Goal: Task Accomplishment & Management: Complete application form

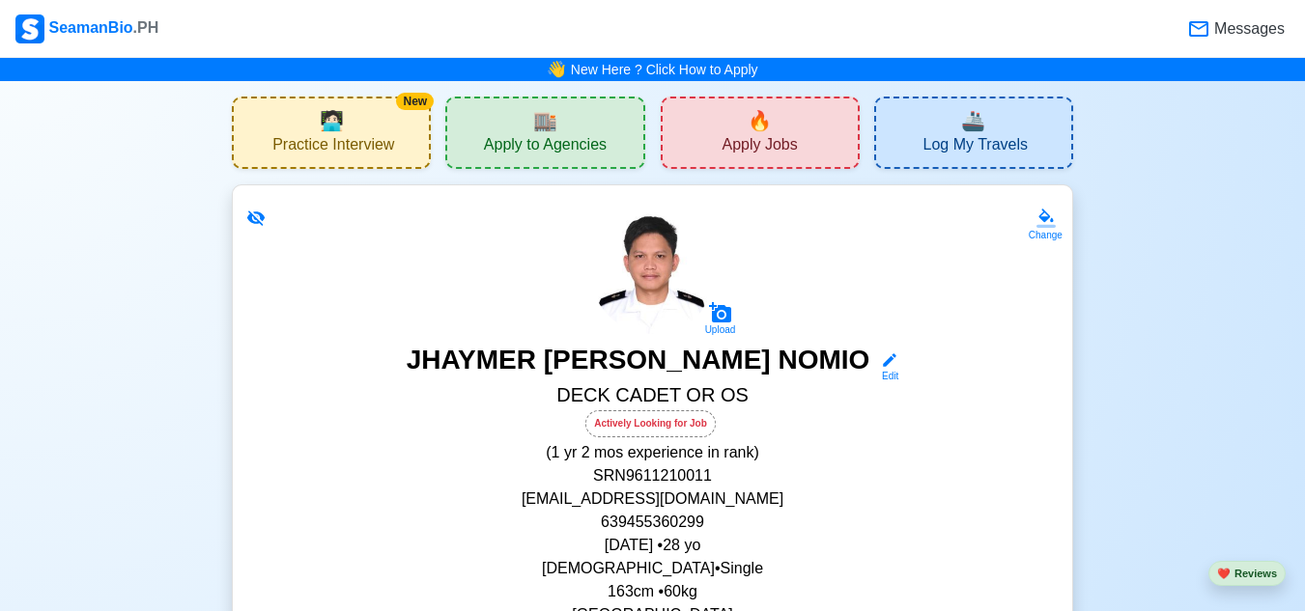
click at [772, 109] on span "🔥" at bounding box center [759, 120] width 24 height 29
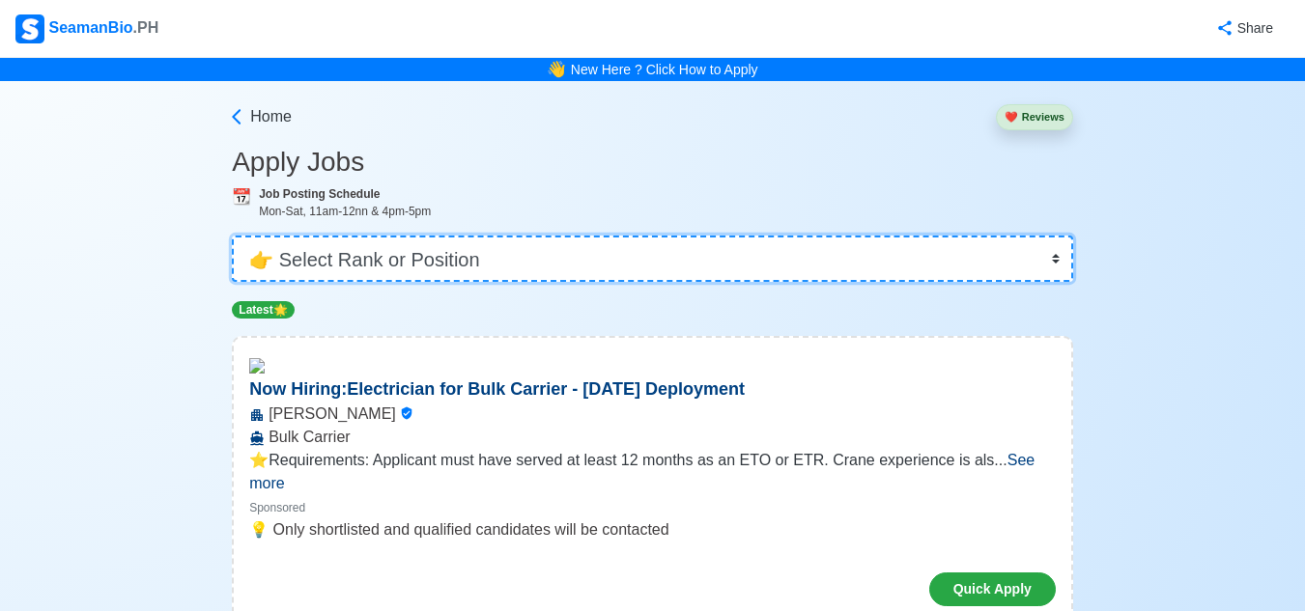
click at [1042, 250] on select "👉 Select Rank or Position Master Chief Officer 2nd Officer 3rd Officer Junior O…" at bounding box center [652, 259] width 841 height 46
select select "Ordinary [PERSON_NAME]"
click at [234, 236] on select "👉 Select Rank or Position Master Chief Officer 2nd Officer 3rd Officer Junior O…" at bounding box center [652, 259] width 841 height 46
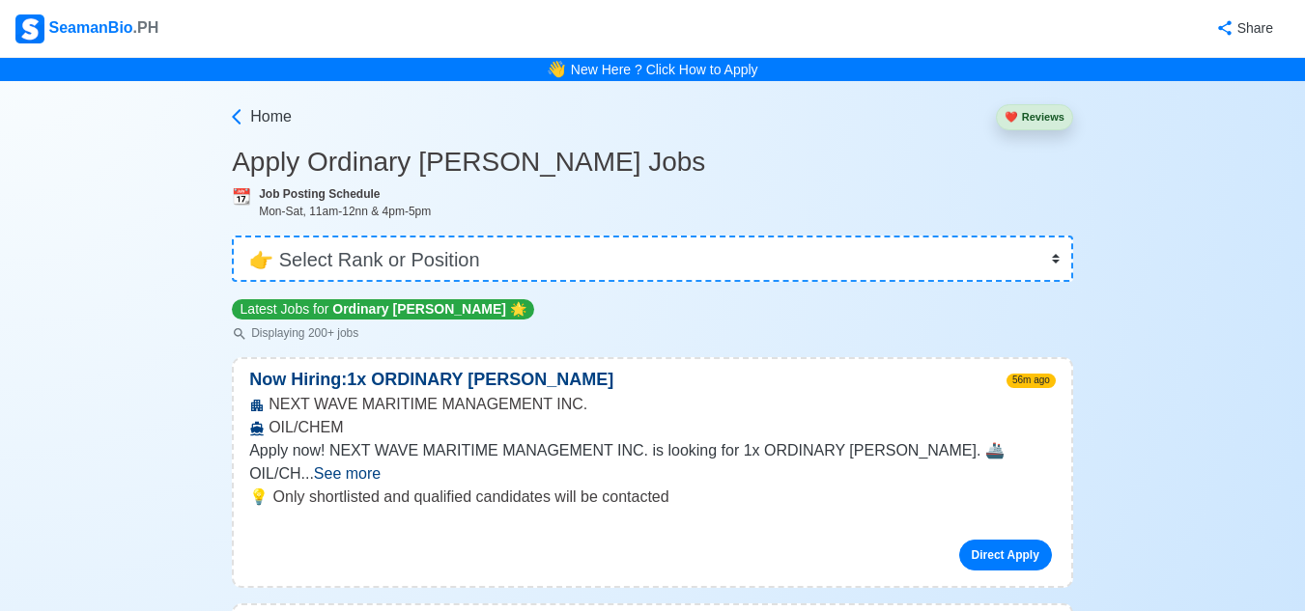
click at [380, 465] on span "See more" at bounding box center [347, 473] width 67 height 16
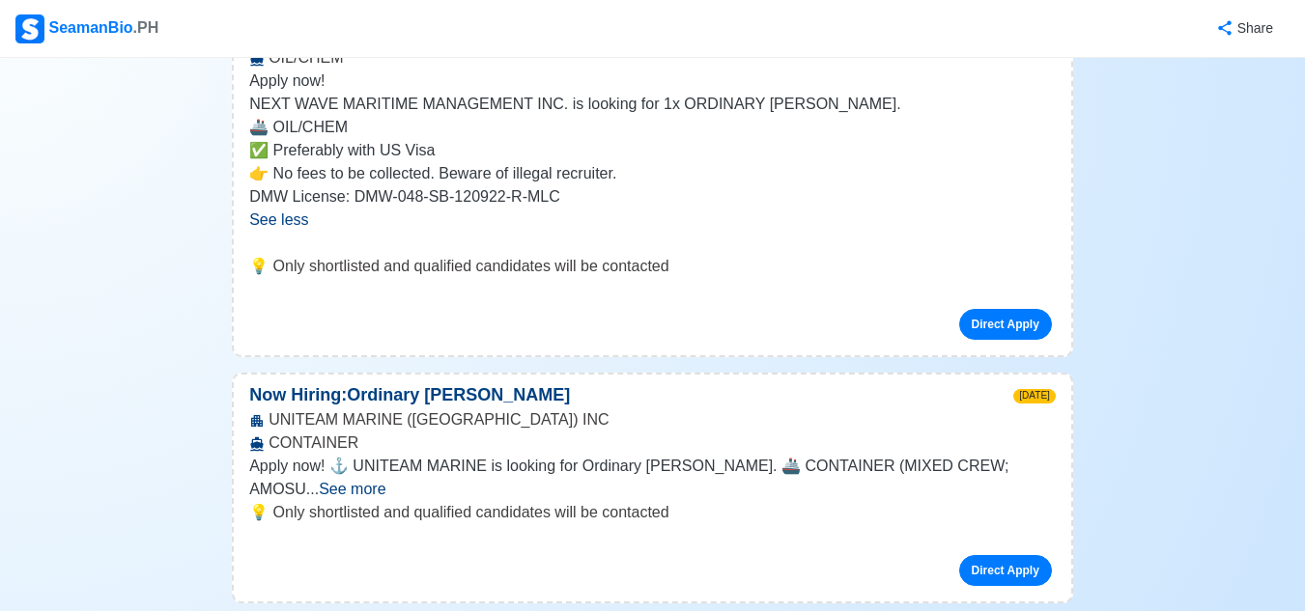
scroll to position [386, 0]
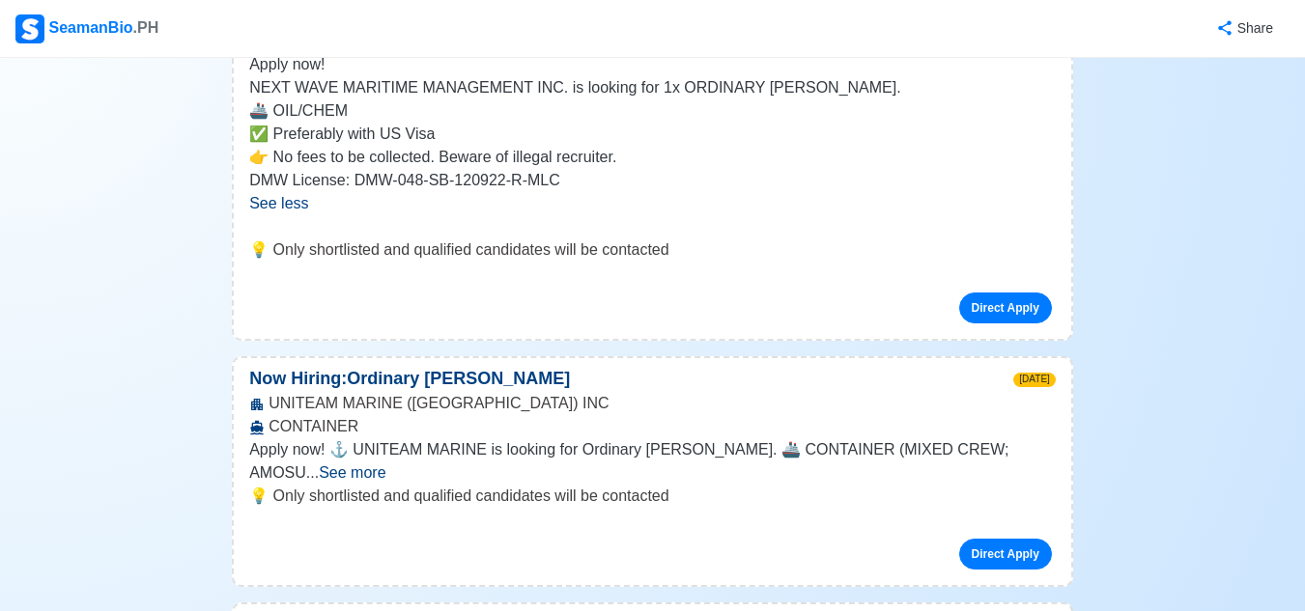
click at [385, 464] on span "See more" at bounding box center [352, 472] width 67 height 16
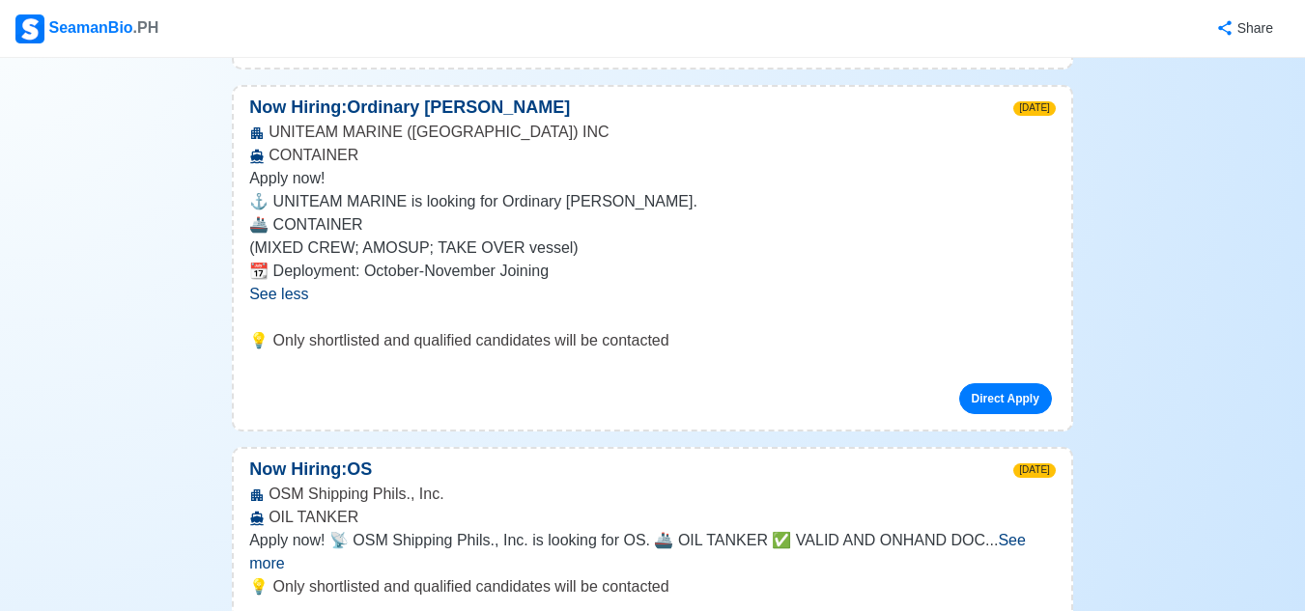
scroll to position [650, 0]
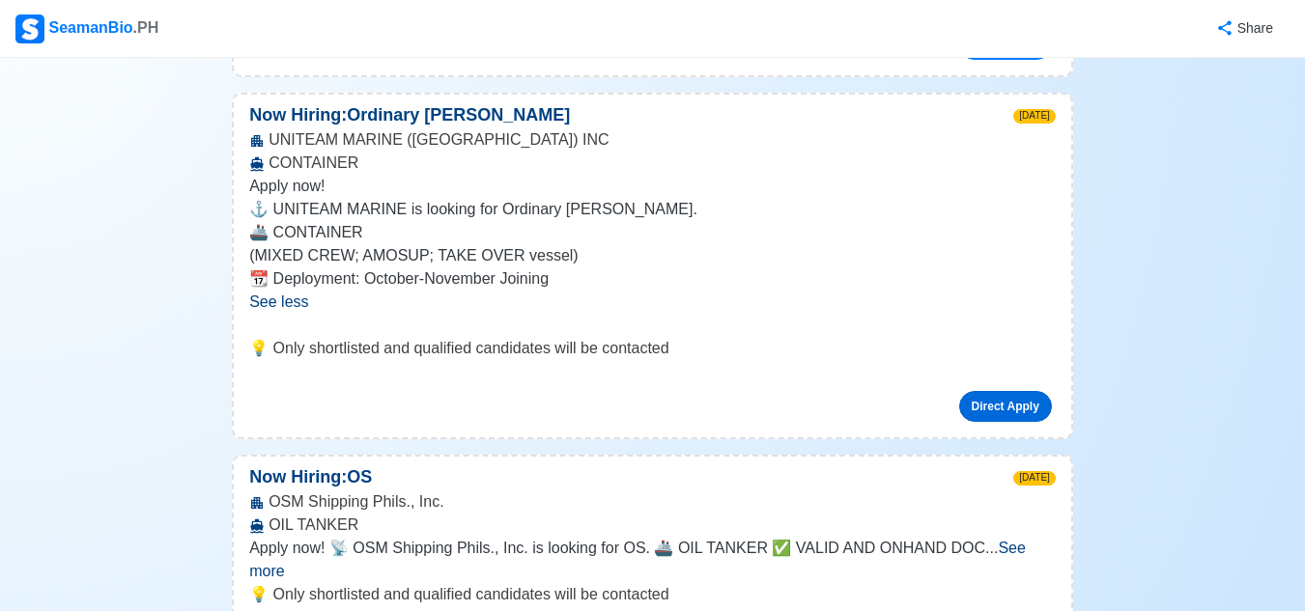
click at [994, 414] on link "Direct Apply" at bounding box center [1005, 406] width 93 height 31
click at [1003, 400] on link "Direct Apply" at bounding box center [1005, 406] width 93 height 31
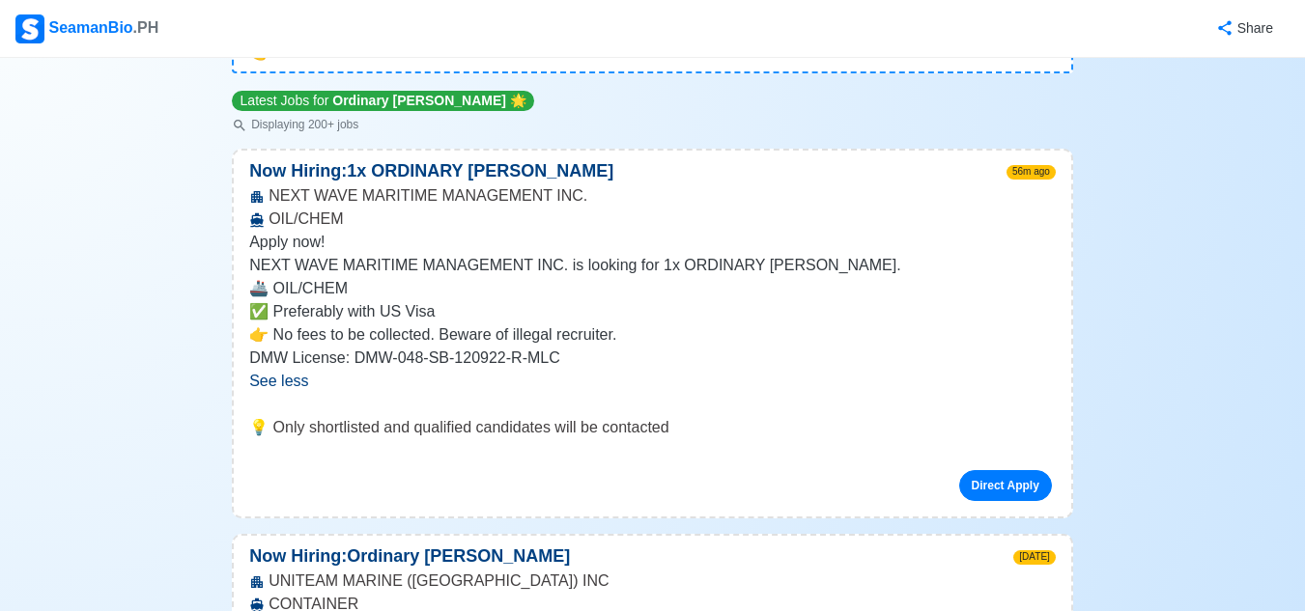
scroll to position [186, 0]
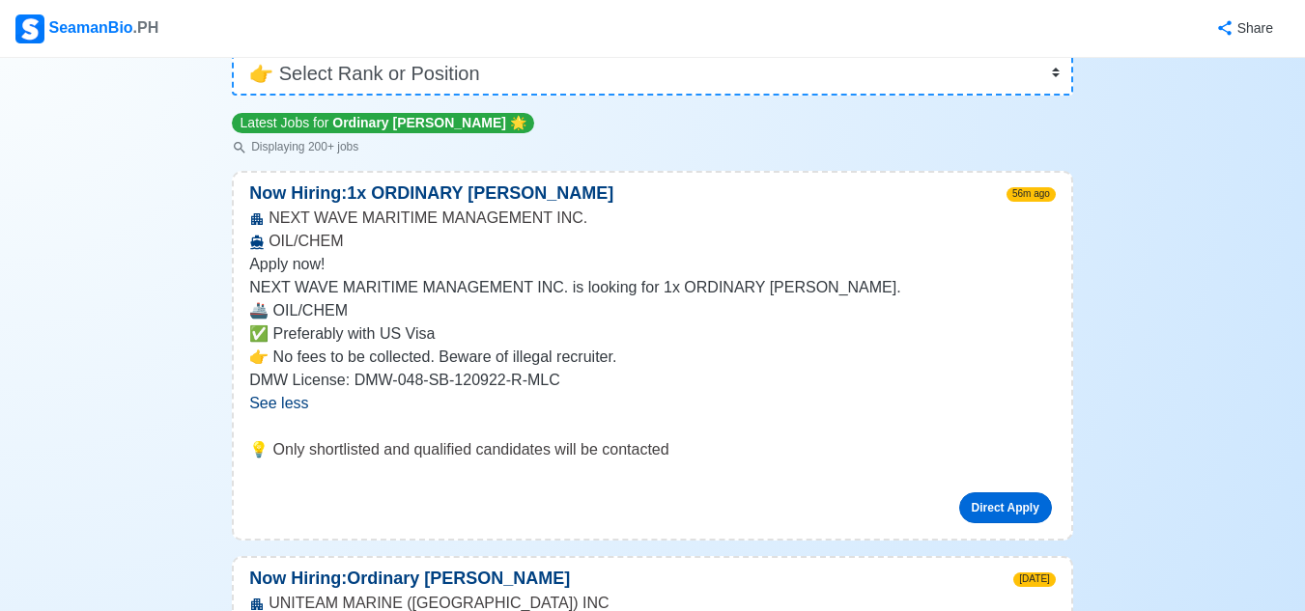
click at [991, 507] on link "Direct Apply" at bounding box center [1005, 508] width 93 height 31
click at [996, 501] on link "Direct Apply" at bounding box center [1005, 508] width 93 height 31
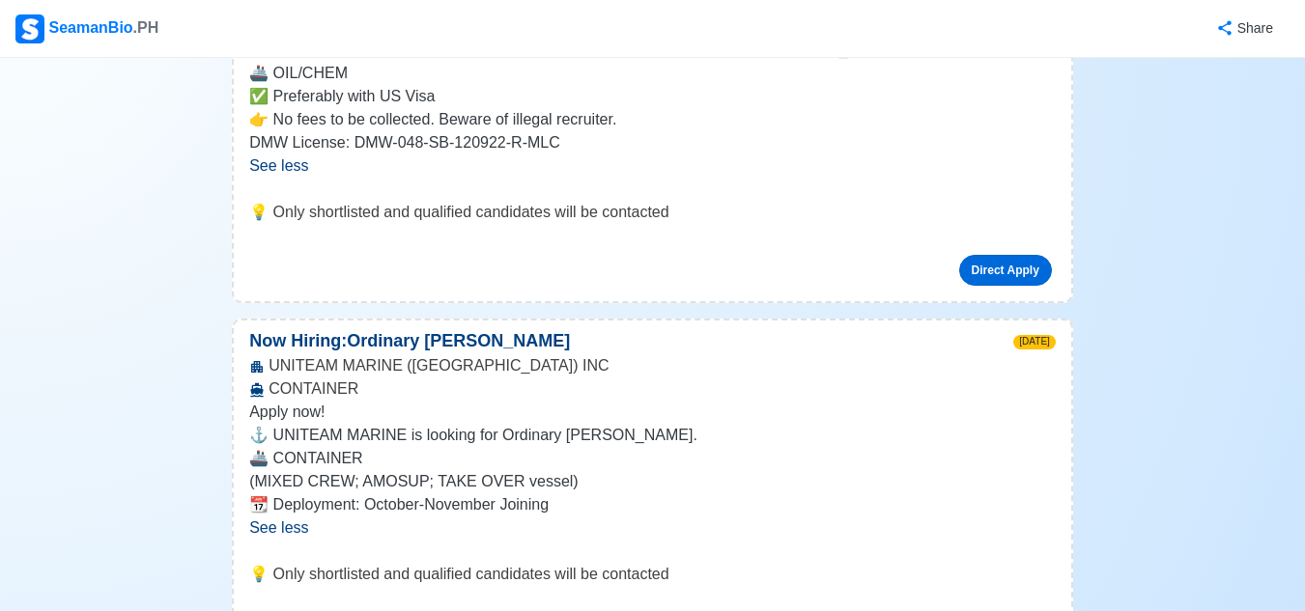
scroll to position [464, 0]
